Goal: Task Accomplishment & Management: Manage account settings

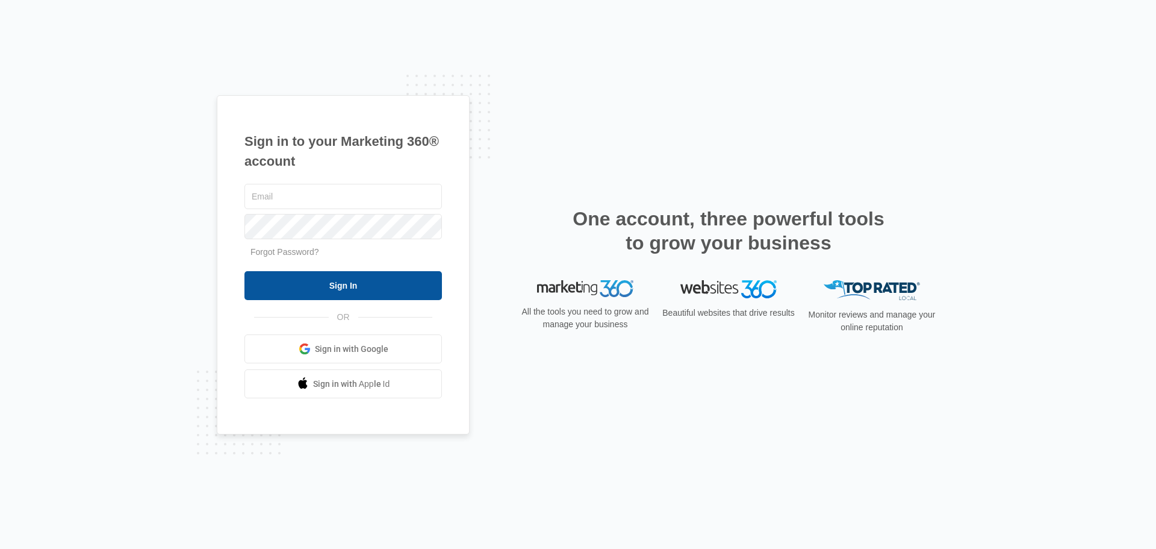
type input "[EMAIL_ADDRESS][DOMAIN_NAME]"
click at [318, 281] on input "Sign In" at bounding box center [344, 285] width 198 height 29
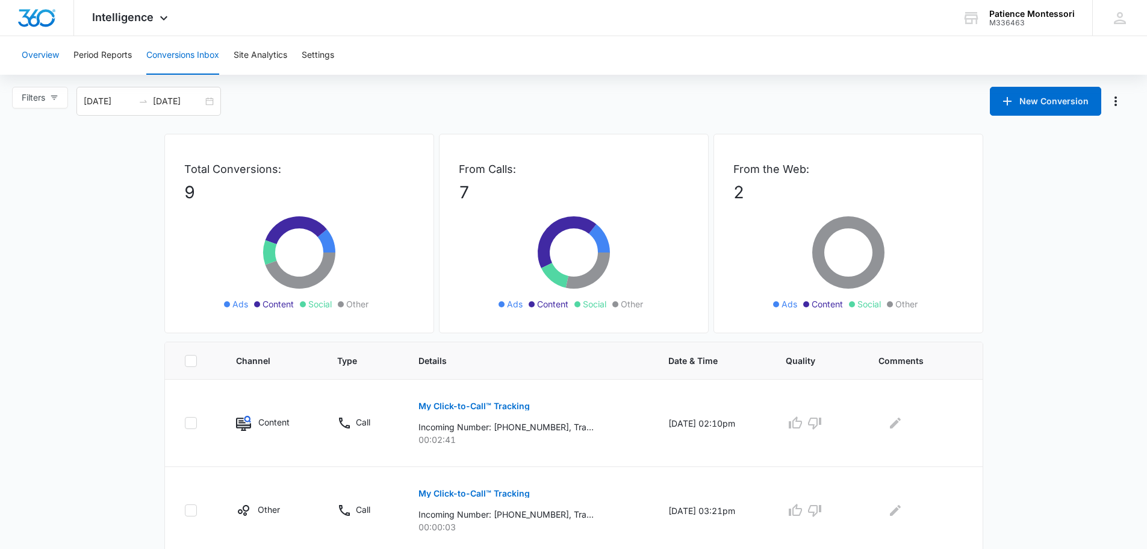
click at [36, 52] on button "Overview" at bounding box center [40, 55] width 37 height 39
